Goal: Task Accomplishment & Management: Manage account settings

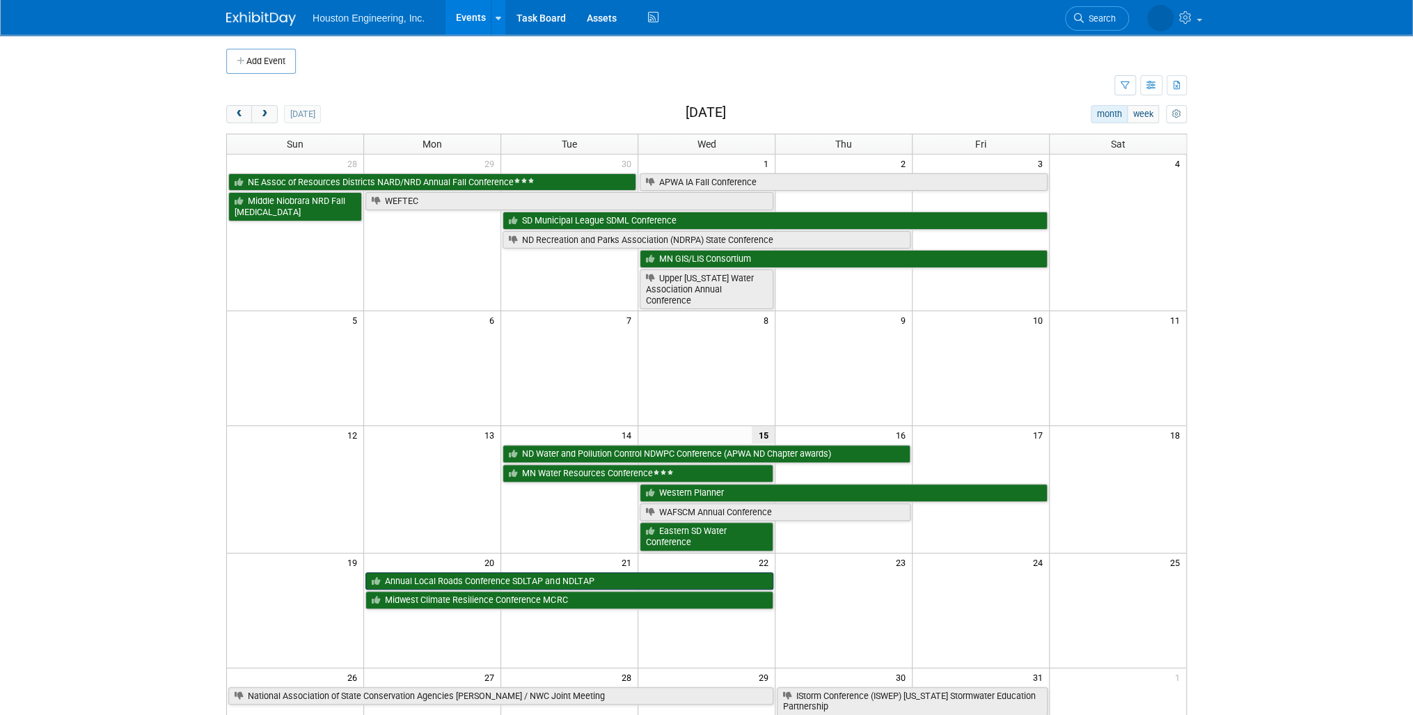
click at [494, 576] on link "Annual Local Roads Conference SDLTAP and NDLTAP" at bounding box center [570, 581] width 408 height 18
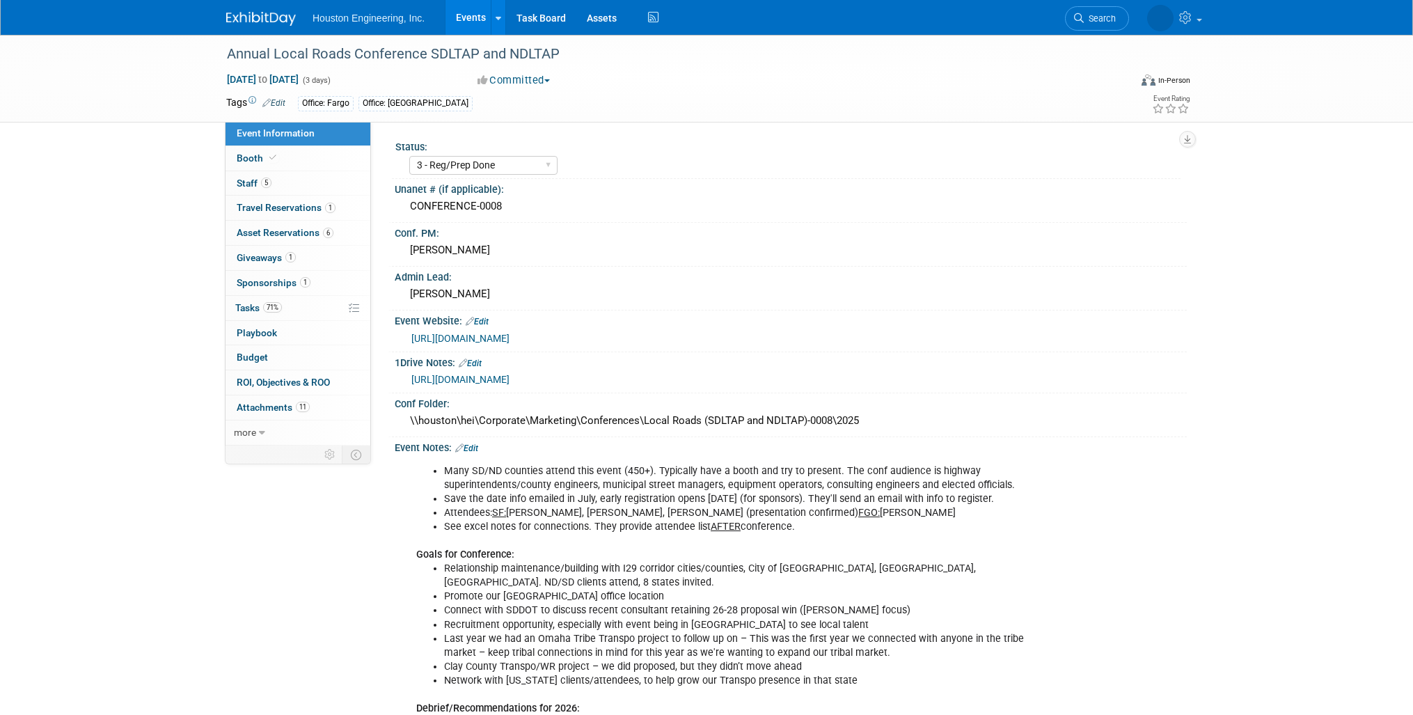
select select "3 - Reg/Prep Done"
select select "Yes"
select select "Multi-sector/Any/All"
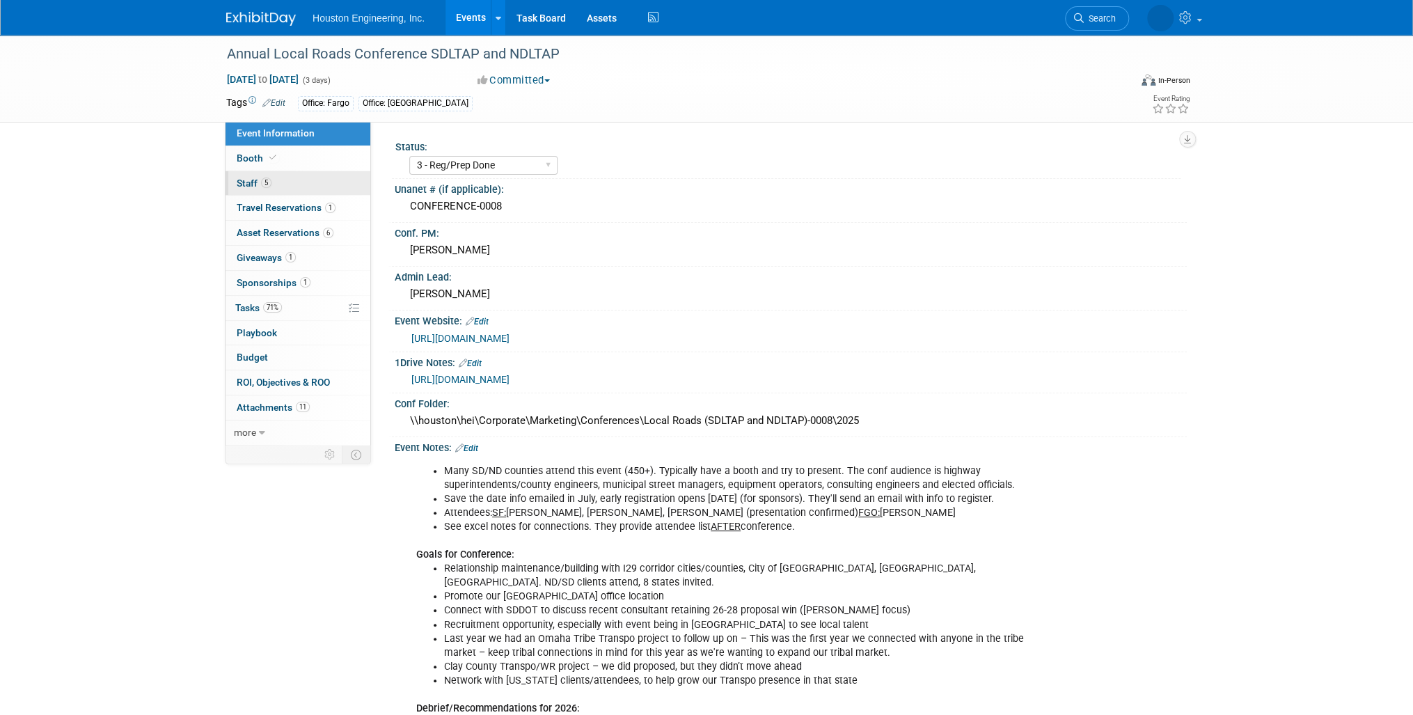
click at [315, 178] on link "5 Staff 5" at bounding box center [298, 183] width 145 height 24
